Goal: Check status: Check status

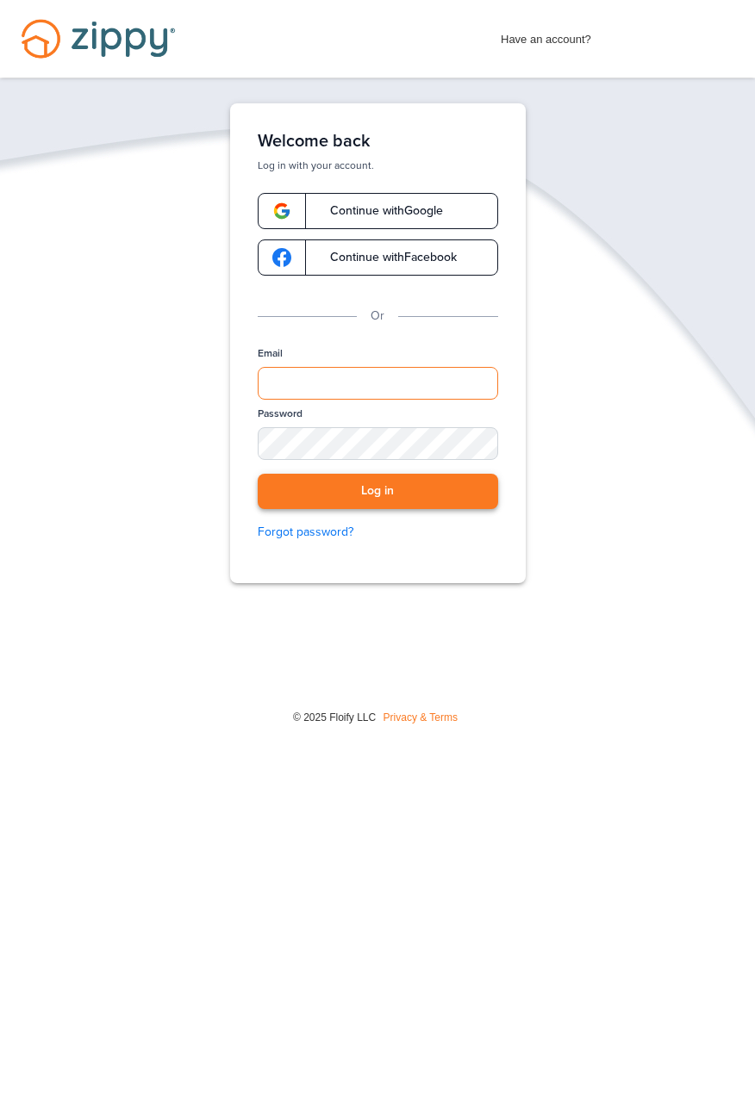
type input "**********"
click at [358, 494] on button "Log in" at bounding box center [378, 491] width 240 height 35
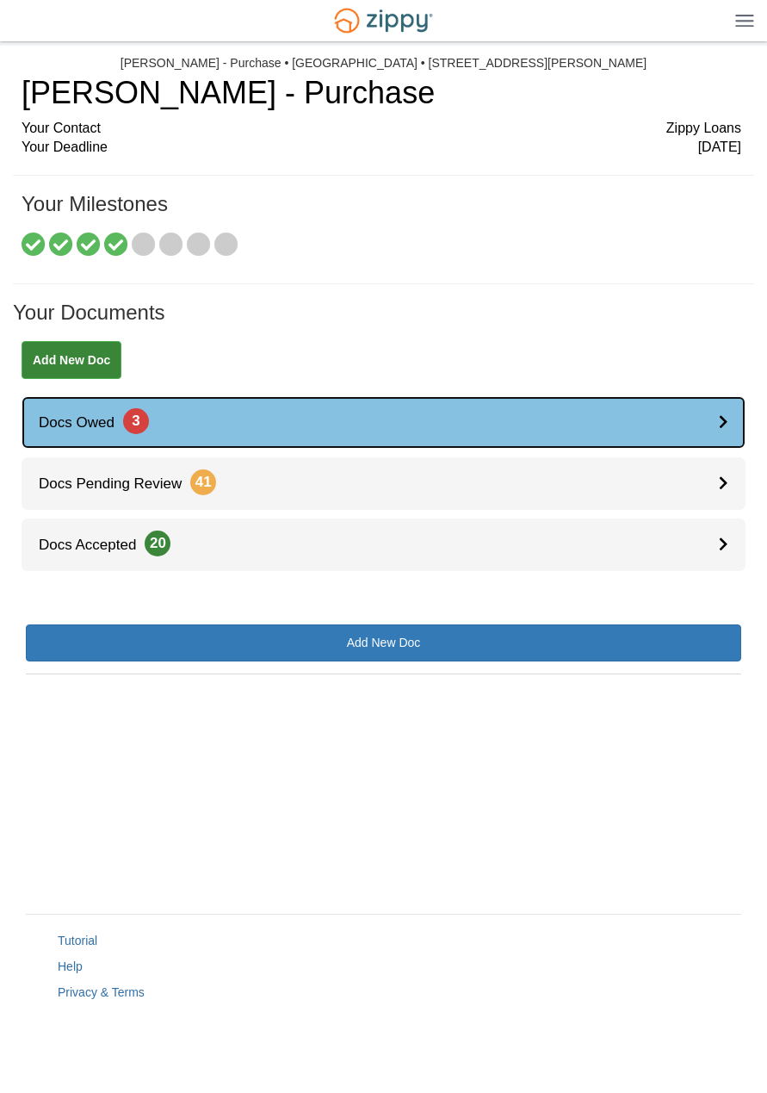
click at [183, 426] on link "Docs Owed 3" at bounding box center [384, 422] width 724 height 53
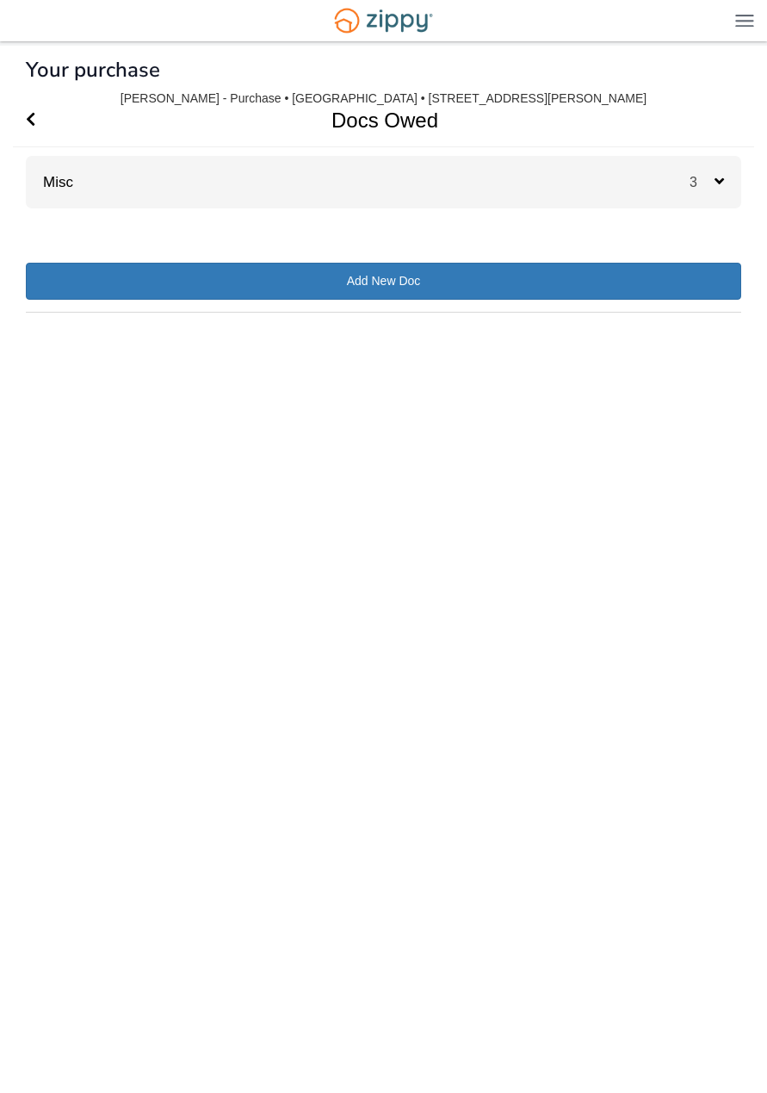
click at [615, 191] on div "Misc 3" at bounding box center [384, 182] width 716 height 53
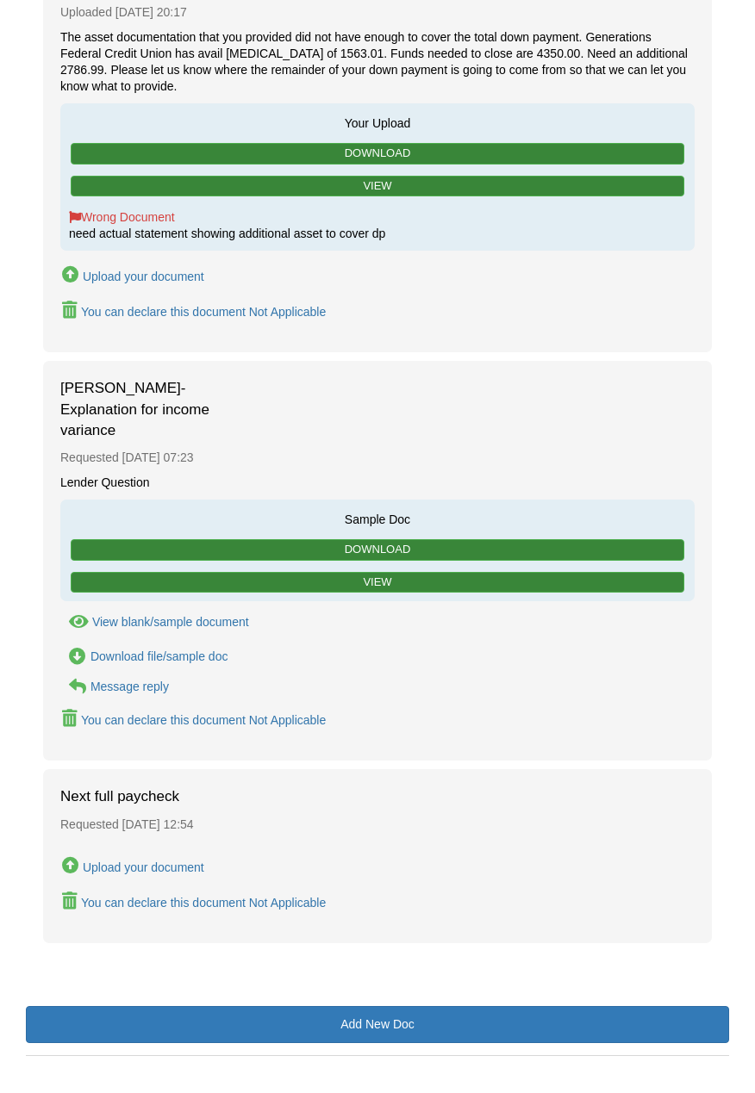
scroll to position [449, 0]
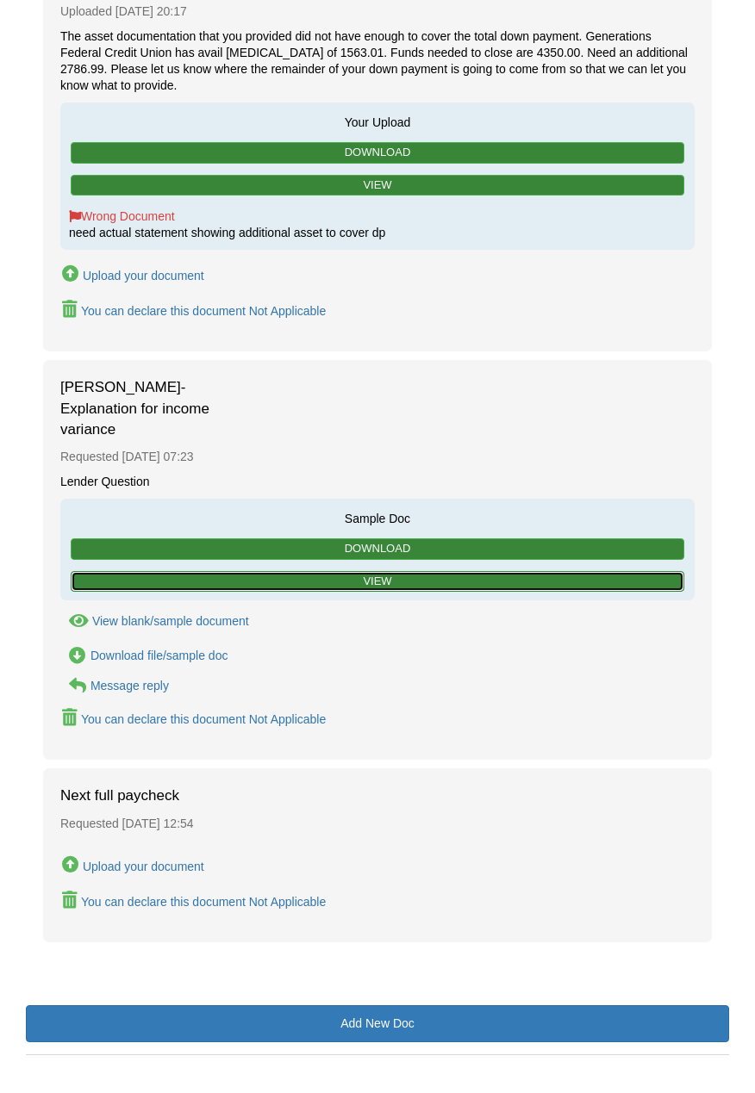
click at [420, 571] on link "View" at bounding box center [377, 582] width 613 height 22
